Goal: Information Seeking & Learning: Learn about a topic

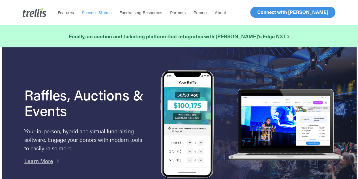
drag, startPoint x: 95, startPoint y: 12, endPoint x: 92, endPoint y: 15, distance: 3.8
click at [95, 12] on span "Success Stories" at bounding box center [97, 12] width 30 height 6
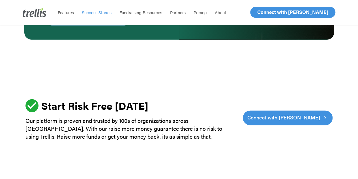
scroll to position [1783, 0]
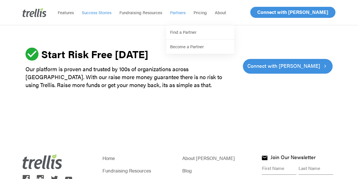
click at [177, 13] on span "Partners" at bounding box center [178, 12] width 16 height 6
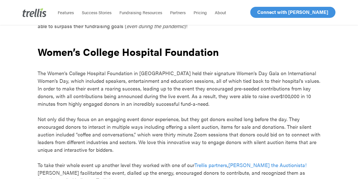
scroll to position [255, 0]
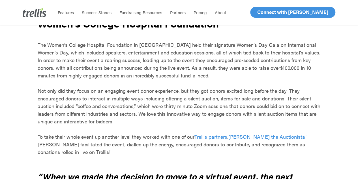
click at [191, 65] on span "The Women’s College Hospital Foundation in Toronto held their signature Women’s…" at bounding box center [179, 56] width 283 height 30
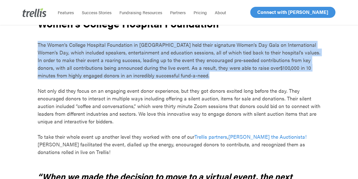
click at [191, 65] on span "The Women’s College Hospital Foundation in Toronto held their signature Women’s…" at bounding box center [179, 56] width 283 height 30
click at [194, 72] on p "The Women’s College Hospital Foundation in Toronto held their signature Women’s…" at bounding box center [179, 64] width 283 height 46
click at [198, 78] on p "The Women’s College Hospital Foundation in Toronto held their signature Women’s…" at bounding box center [179, 64] width 283 height 46
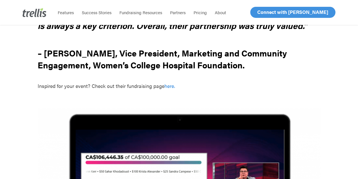
scroll to position [453, 0]
click at [169, 82] on span "here." at bounding box center [169, 85] width 11 height 7
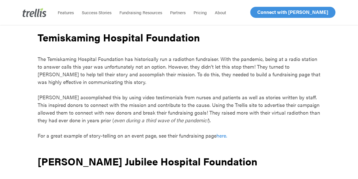
scroll to position [736, 0]
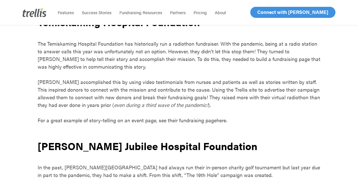
click at [220, 116] on span "here." at bounding box center [222, 119] width 11 height 7
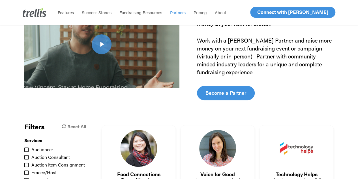
scroll to position [142, 0]
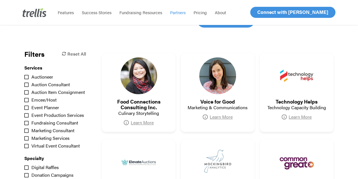
click at [41, 77] on div "Auctioneer (19)" at bounding box center [55, 76] width 62 height 7
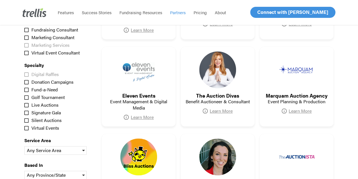
scroll to position [170, 0]
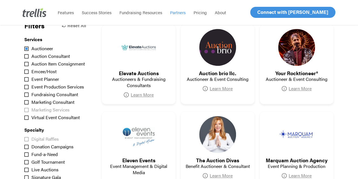
click at [46, 49] on div "Auctioneer (19)" at bounding box center [55, 48] width 62 height 7
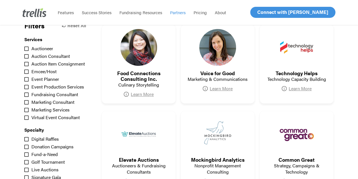
click at [46, 72] on div "Emcee/Host (21)" at bounding box center [55, 71] width 62 height 7
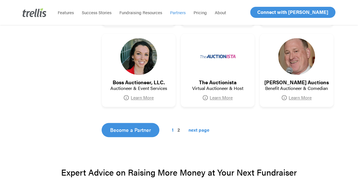
scroll to position [425, 0]
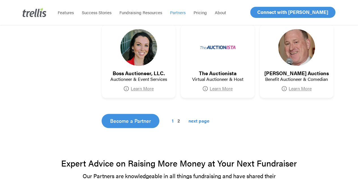
click at [192, 121] on link "next page" at bounding box center [196, 120] width 27 height 7
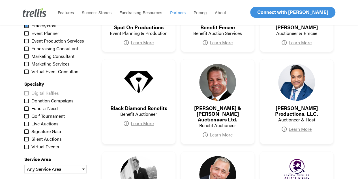
scroll to position [203, 0]
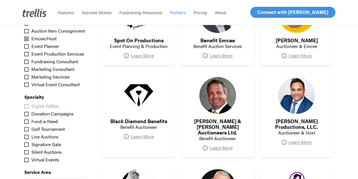
click at [26, 38] on div "Emcee/Host (21)" at bounding box center [55, 38] width 62 height 7
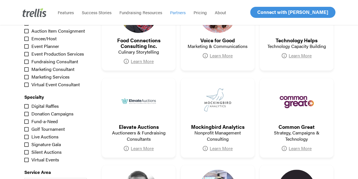
click at [45, 144] on div "Signature Gala (5)" at bounding box center [55, 144] width 62 height 7
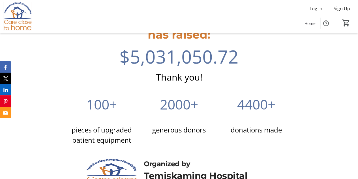
scroll to position [3139, 0]
